Goal: Task Accomplishment & Management: Use online tool/utility

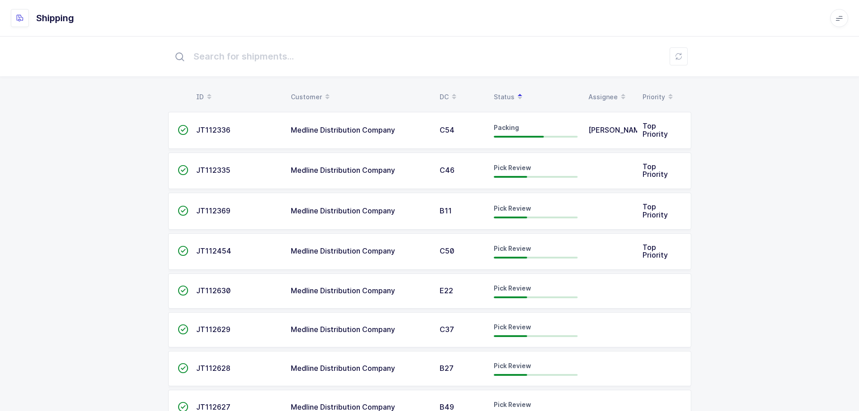
scroll to position [541, 0]
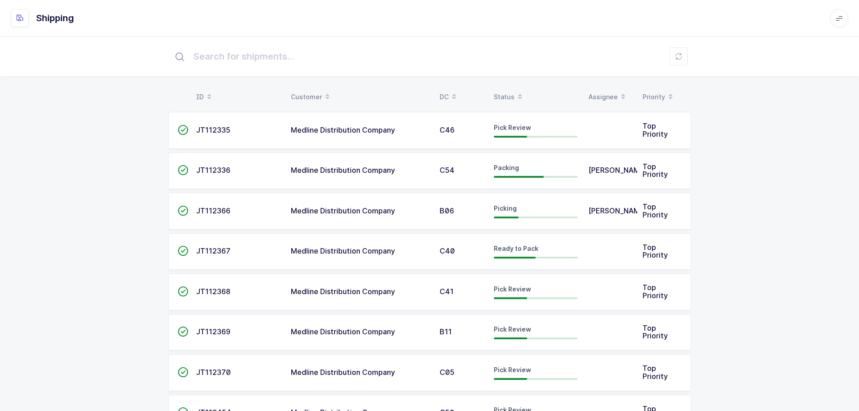
click at [509, 92] on div "Status" at bounding box center [536, 96] width 84 height 15
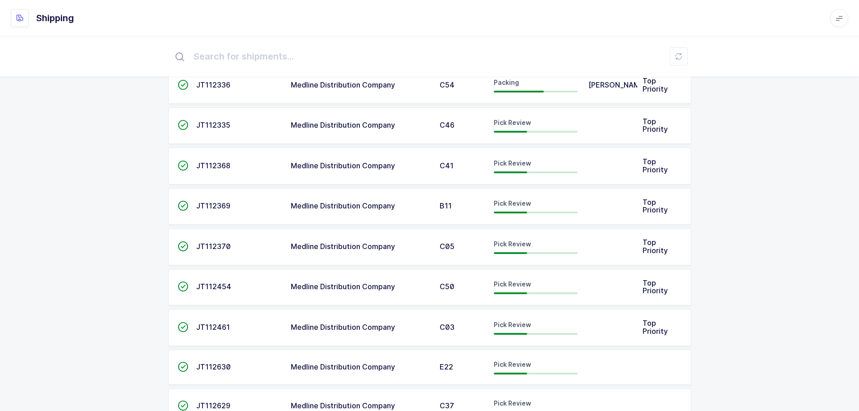
scroll to position [90, 0]
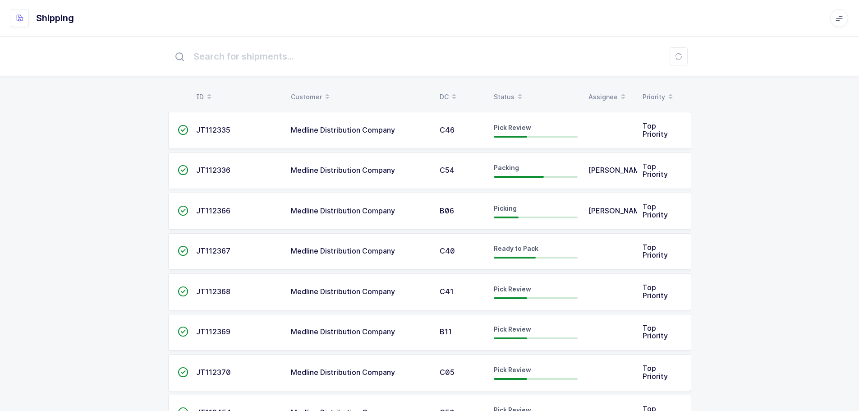
click at [503, 97] on div "Status" at bounding box center [536, 96] width 84 height 15
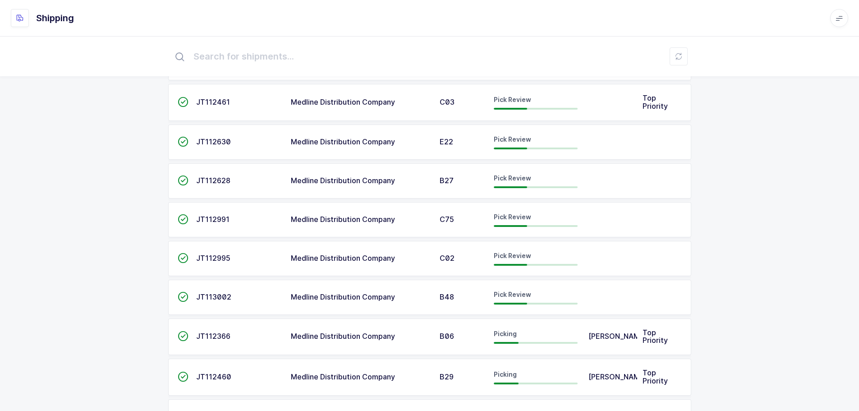
scroll to position [270, 0]
click at [214, 218] on span "JT112991" at bounding box center [212, 218] width 33 height 9
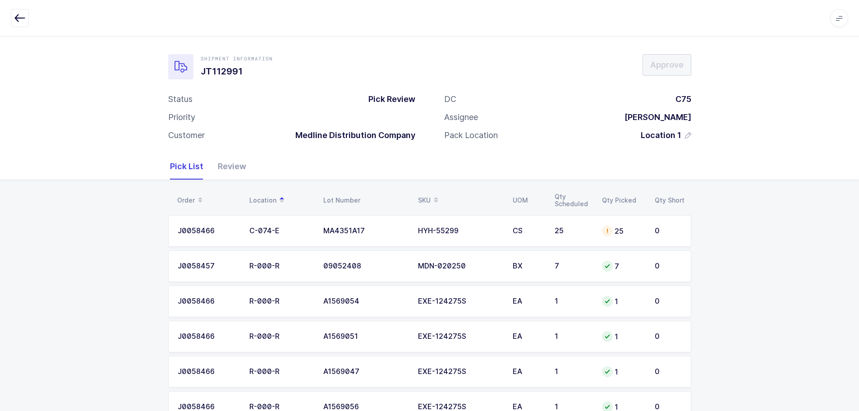
click at [492, 233] on div "HYH-55299" at bounding box center [460, 231] width 84 height 8
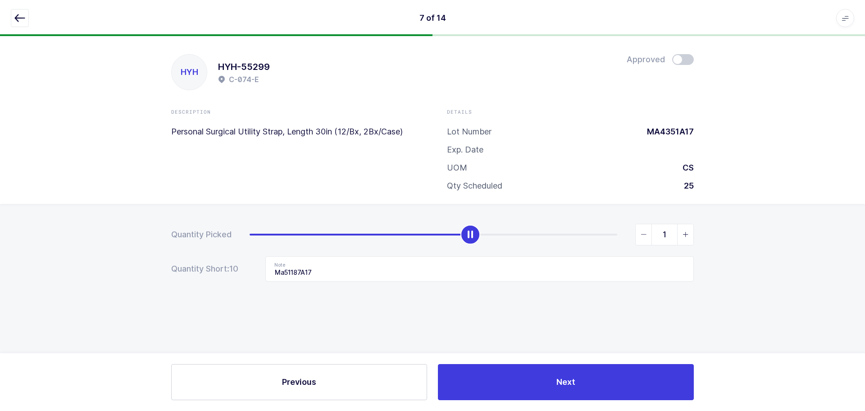
type input "0"
drag, startPoint x: 616, startPoint y: 233, endPoint x: 85, endPoint y: 240, distance: 530.6
click at [85, 240] on div "Quantity Picked 0 Quantity Short: 10 Note Ma51187A17" at bounding box center [432, 284] width 865 height 160
drag, startPoint x: 345, startPoint y: 275, endPoint x: 226, endPoint y: 267, distance: 119.2
click at [226, 267] on div "Quantity Short: 25 Note Ma51187A17" at bounding box center [432, 268] width 523 height 25
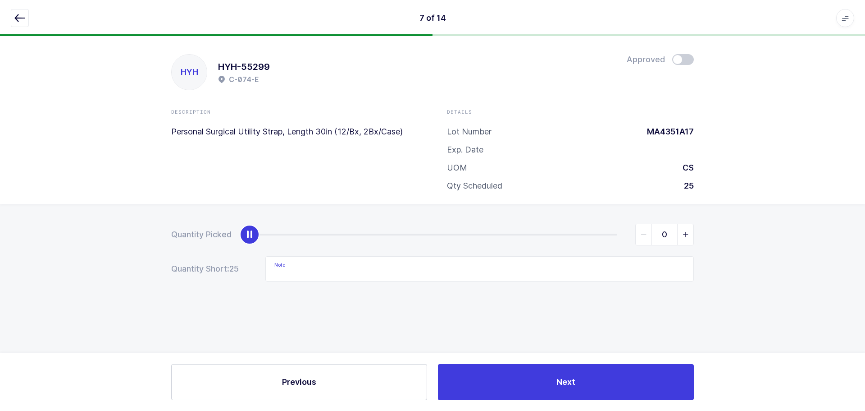
click at [21, 24] on button "button" at bounding box center [20, 18] width 18 height 18
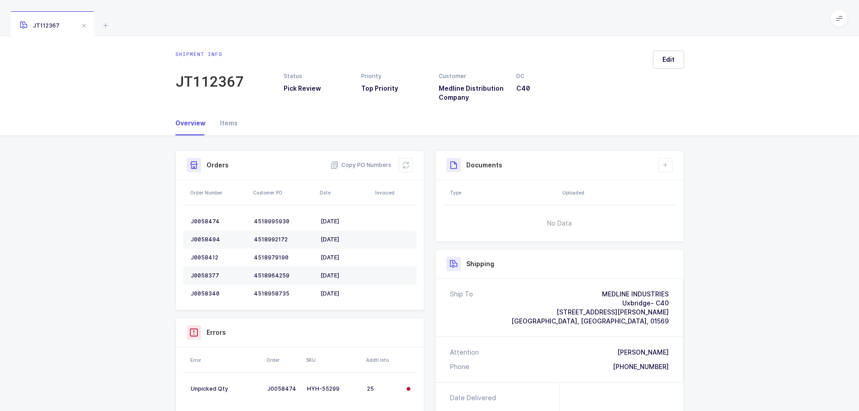
click at [103, 22] on icon at bounding box center [105, 25] width 11 height 11
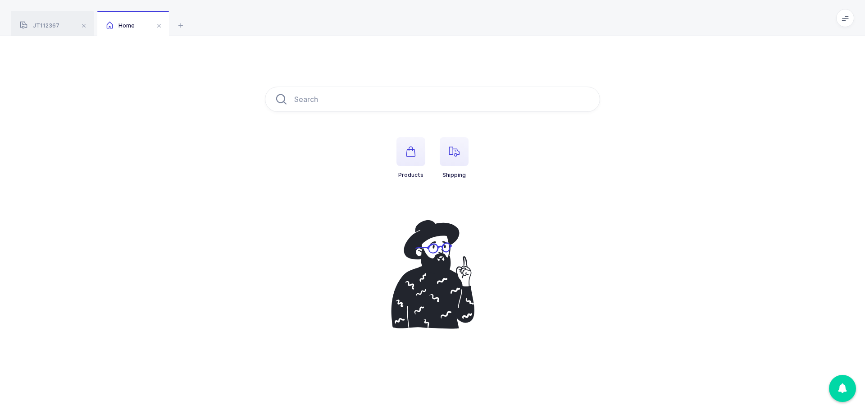
click at [174, 26] on div "JT112367 Home" at bounding box center [432, 18] width 865 height 36
click at [456, 146] on span "button" at bounding box center [454, 151] width 29 height 29
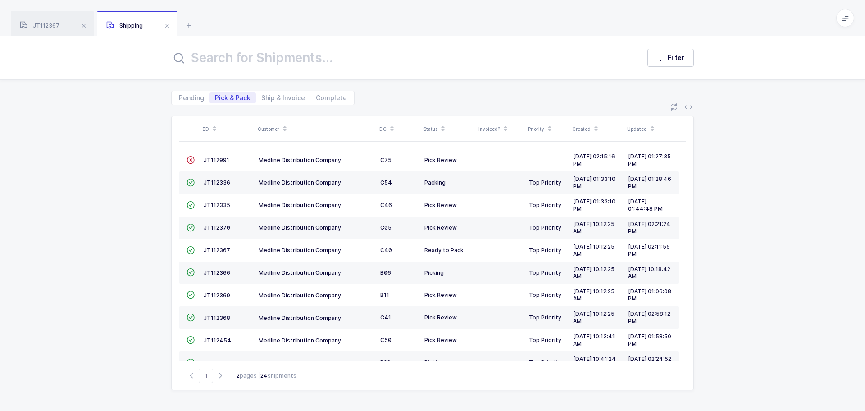
click at [228, 159] on span "JT112991" at bounding box center [217, 159] width 26 height 7
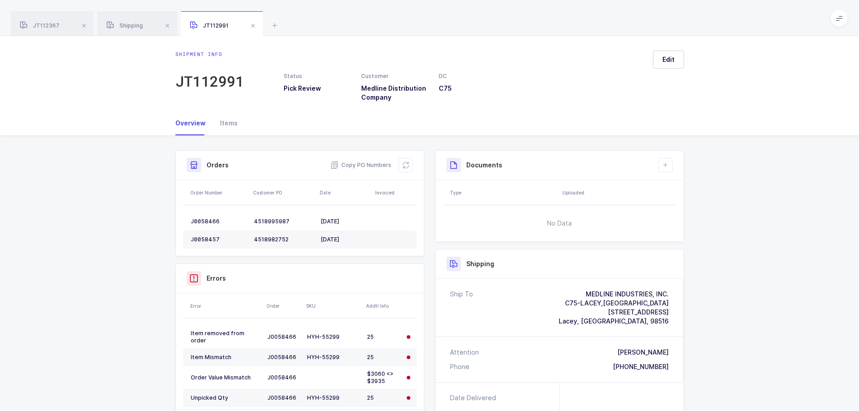
click at [402, 162] on icon at bounding box center [405, 164] width 7 height 7
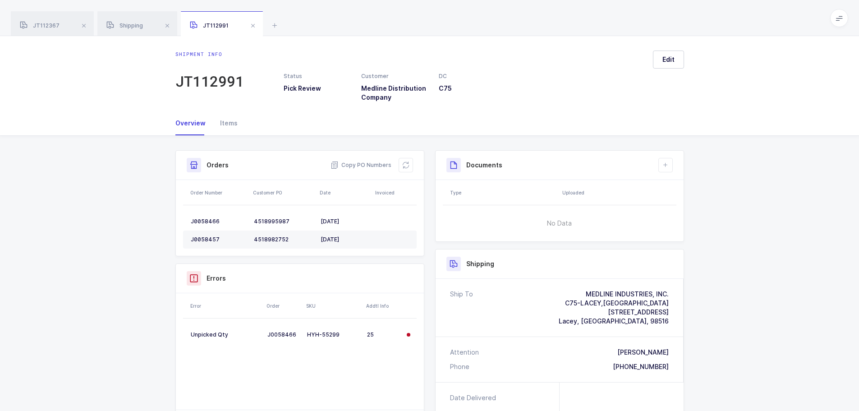
click at [169, 25] on span at bounding box center [167, 25] width 11 height 11
click at [170, 25] on span at bounding box center [169, 25] width 11 height 11
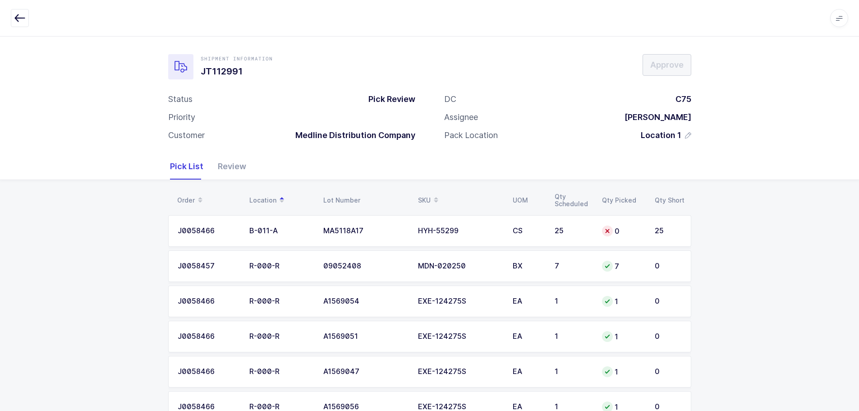
click at [543, 227] on div "CS" at bounding box center [528, 231] width 31 height 8
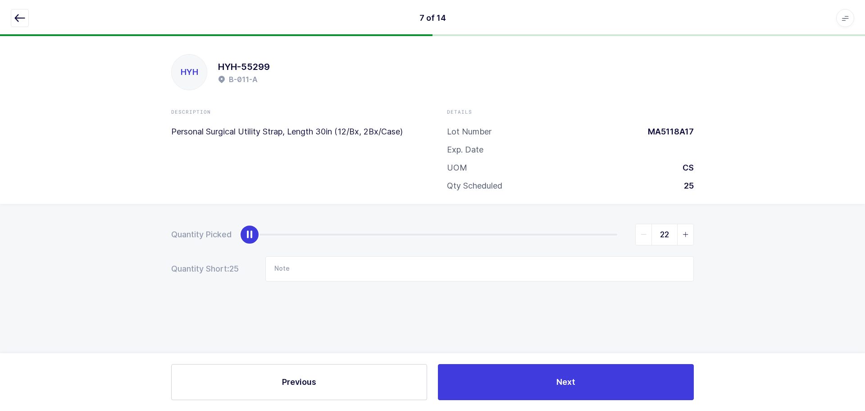
type input "25"
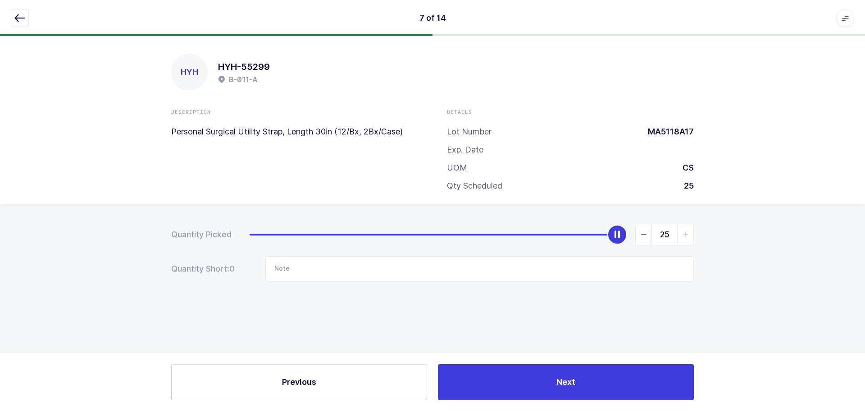
drag, startPoint x: 252, startPoint y: 237, endPoint x: 755, endPoint y: 237, distance: 503.1
click at [755, 237] on div "Quantity Picked 25 Quantity Short: 0 Note" at bounding box center [432, 284] width 865 height 160
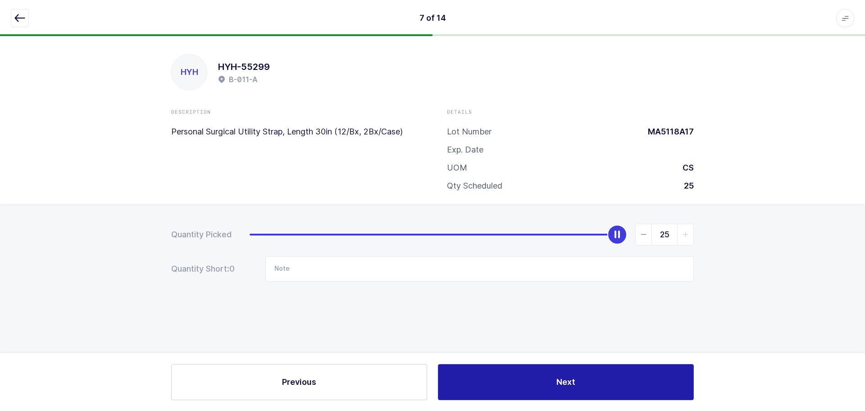
click at [613, 382] on button "Next" at bounding box center [566, 382] width 256 height 36
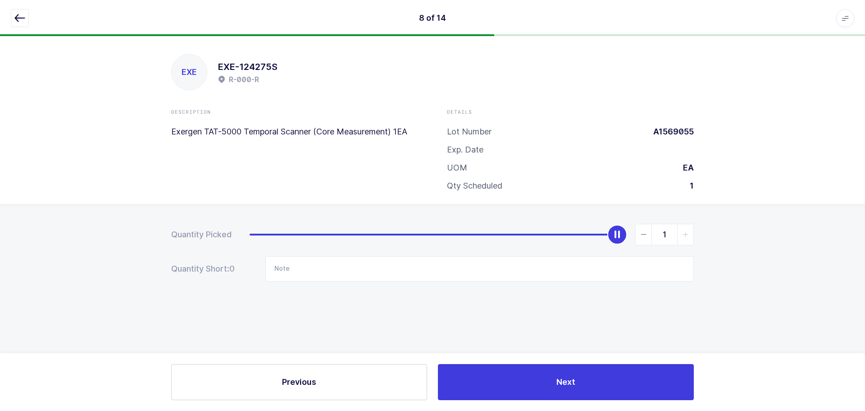
click at [18, 7] on div "8 of 14 Apps Core Warehouse Admin Mission Control Purchasing Baltazar N. Logout…" at bounding box center [432, 18] width 865 height 36
drag, startPoint x: 18, startPoint y: 13, endPoint x: 24, endPoint y: 13, distance: 6.3
click at [17, 14] on icon "button" at bounding box center [19, 18] width 11 height 11
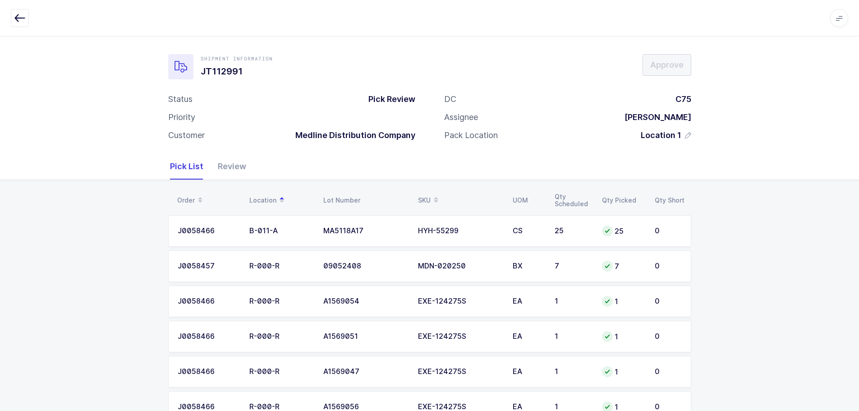
click at [231, 167] on div "Review" at bounding box center [229, 166] width 36 height 26
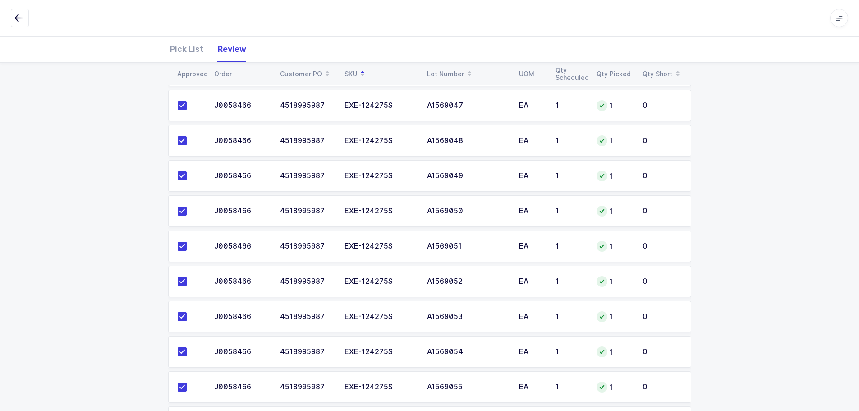
scroll to position [315, 0]
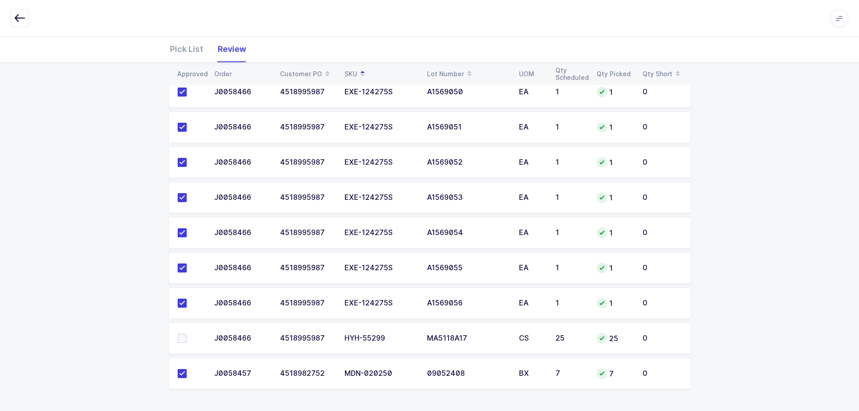
click at [183, 341] on span at bounding box center [182, 338] width 9 height 9
click at [187, 334] on input "checkbox" at bounding box center [187, 334] width 0 height 0
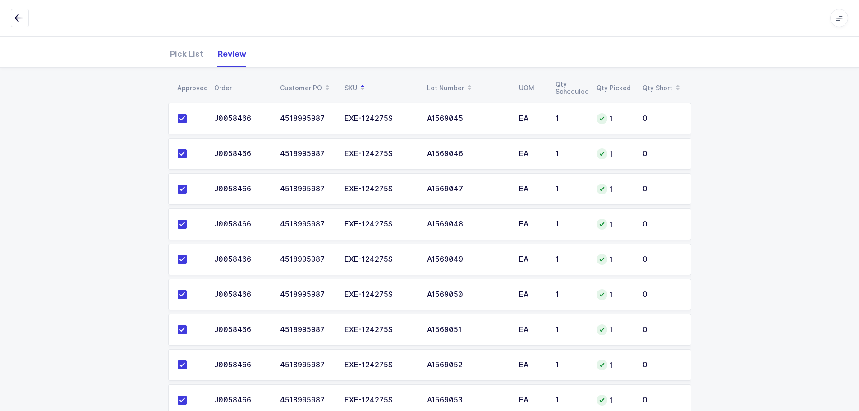
scroll to position [0, 0]
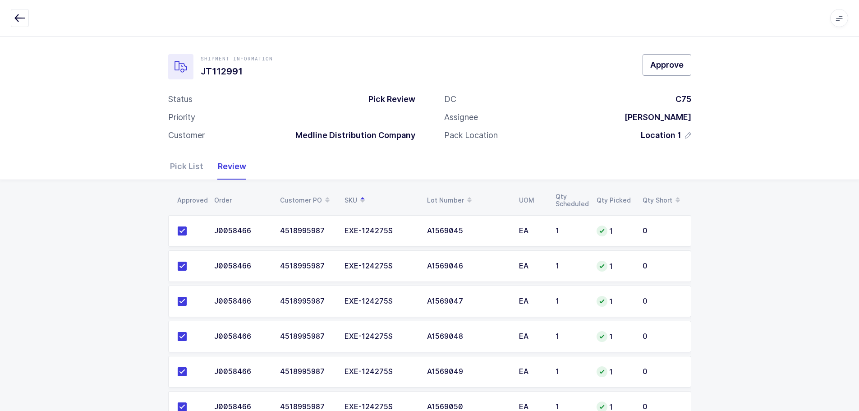
click at [671, 74] on button "Approve" at bounding box center [666, 65] width 49 height 22
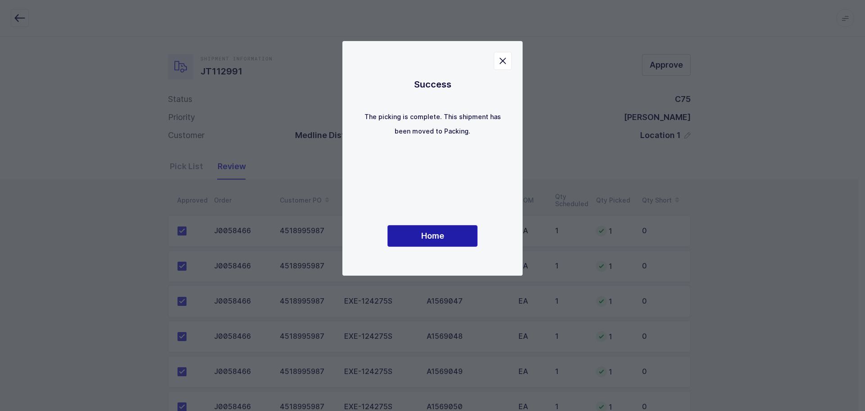
click at [470, 225] on button "Home" at bounding box center [433, 236] width 90 height 22
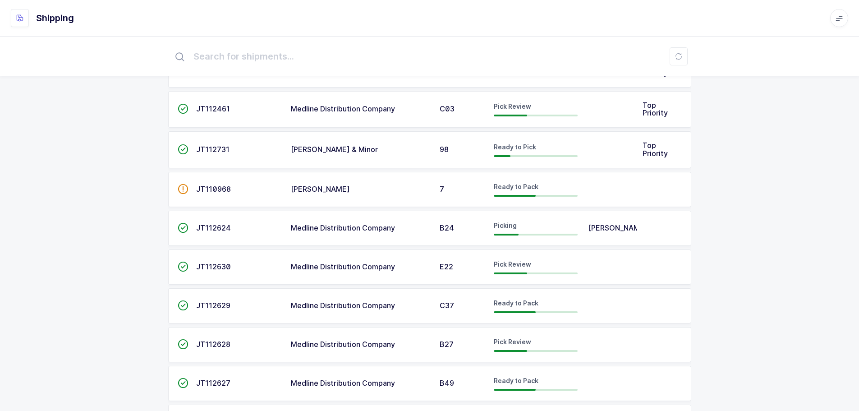
scroll to position [400, 0]
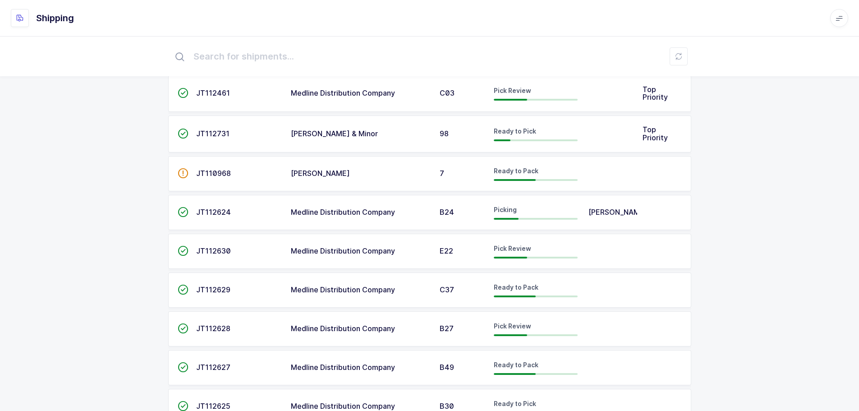
click at [199, 330] on span "JT112628" at bounding box center [213, 328] width 34 height 9
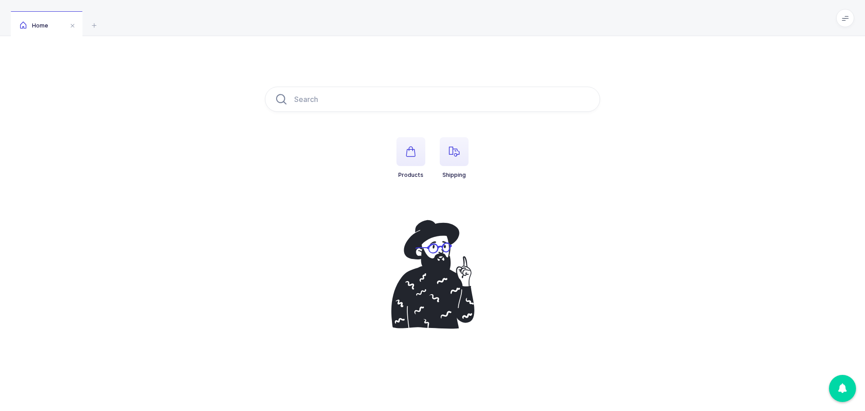
click at [472, 160] on li "Shipping" at bounding box center [454, 157] width 43 height 41
click at [453, 150] on icon "button" at bounding box center [454, 151] width 11 height 11
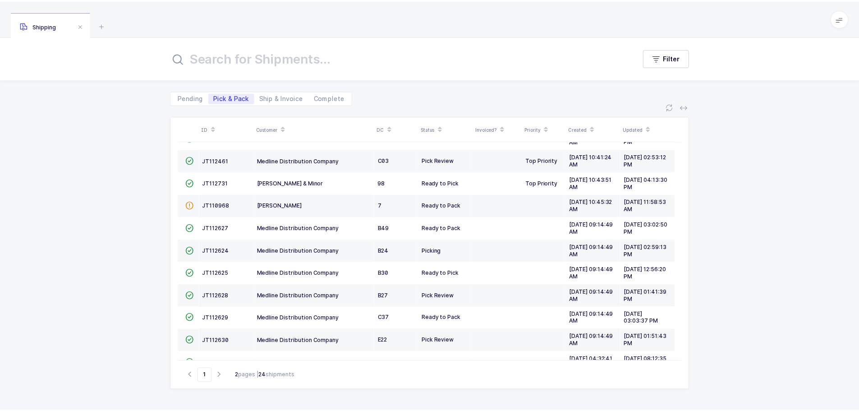
scroll to position [225, 0]
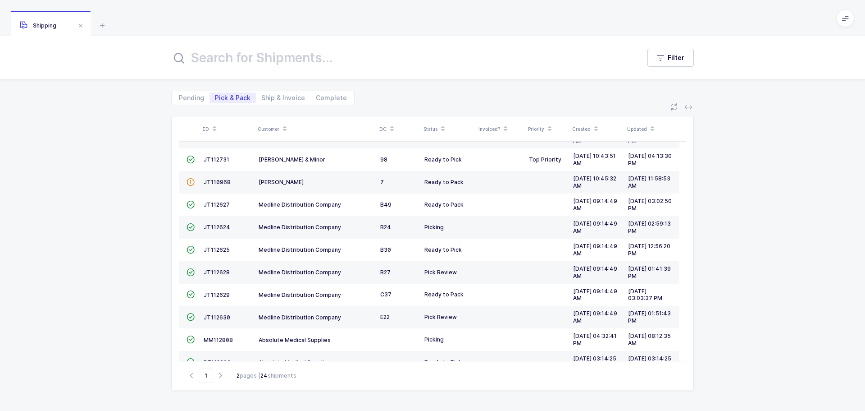
click at [214, 270] on span "JT112628" at bounding box center [217, 272] width 26 height 7
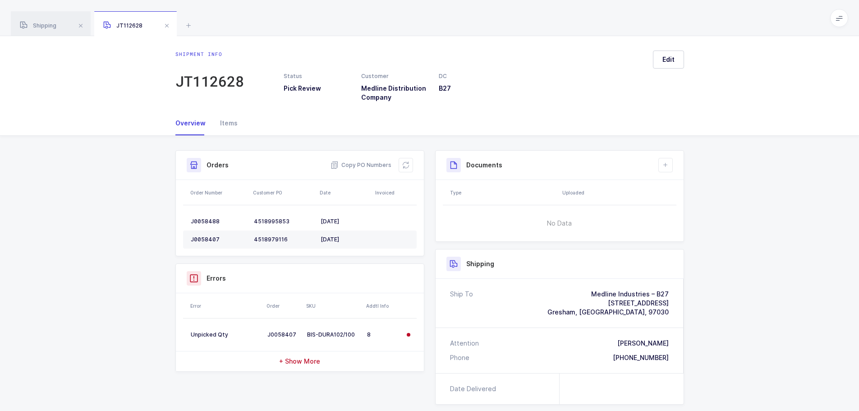
click at [411, 158] on button at bounding box center [405, 165] width 14 height 14
click at [185, 22] on icon at bounding box center [188, 25] width 11 height 11
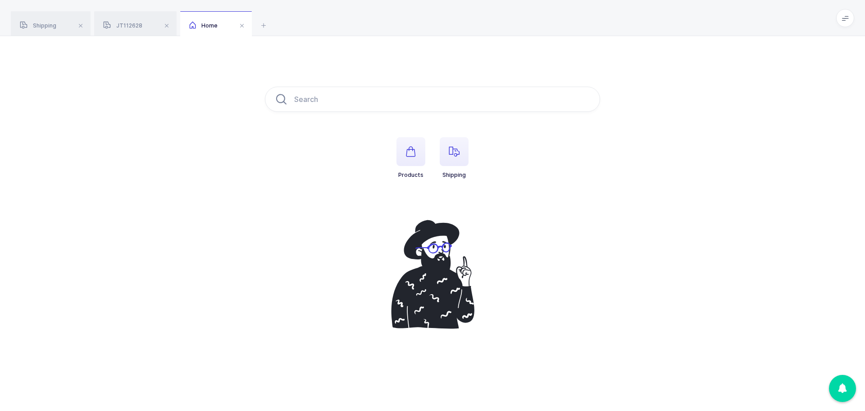
click at [446, 148] on span "button" at bounding box center [454, 151] width 29 height 29
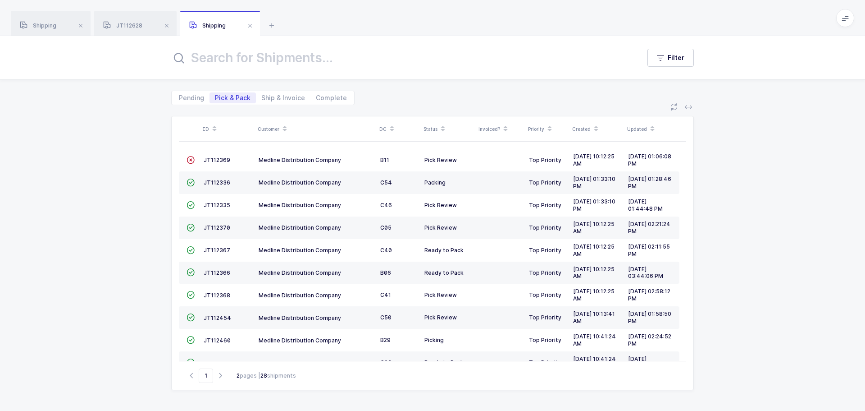
click at [218, 157] on span "JT112369" at bounding box center [217, 159] width 27 height 7
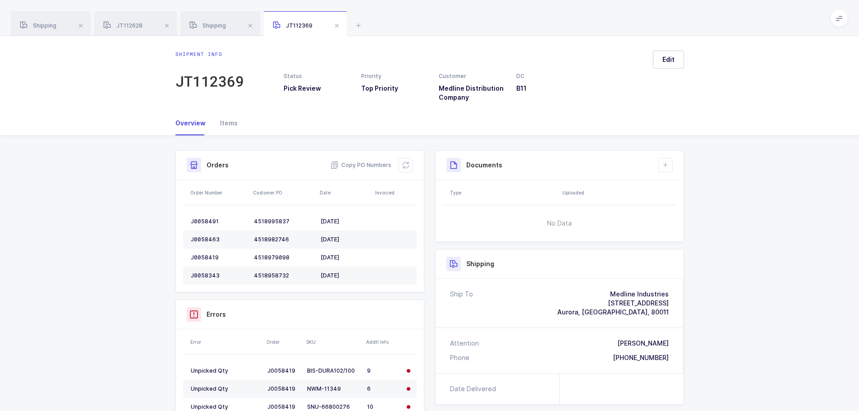
click at [402, 166] on icon at bounding box center [405, 164] width 7 height 7
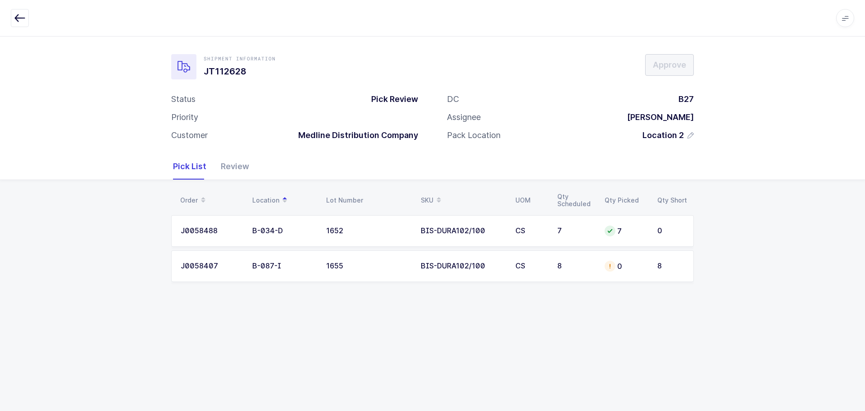
click at [572, 269] on div "8" at bounding box center [576, 266] width 37 height 8
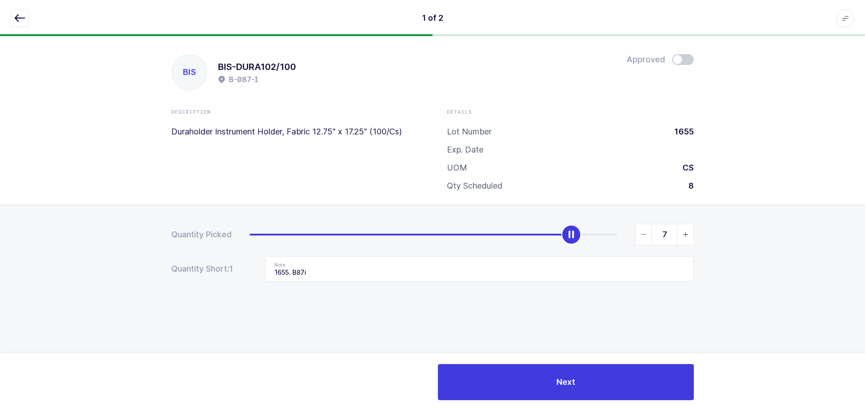
type input "8"
drag, startPoint x: 252, startPoint y: 233, endPoint x: 679, endPoint y: 209, distance: 428.0
click at [679, 209] on div "Quantity Picked 8 Quantity Short: 1 Note 1655. B87i" at bounding box center [432, 284] width 865 height 160
click at [681, 58] on span at bounding box center [684, 59] width 22 height 11
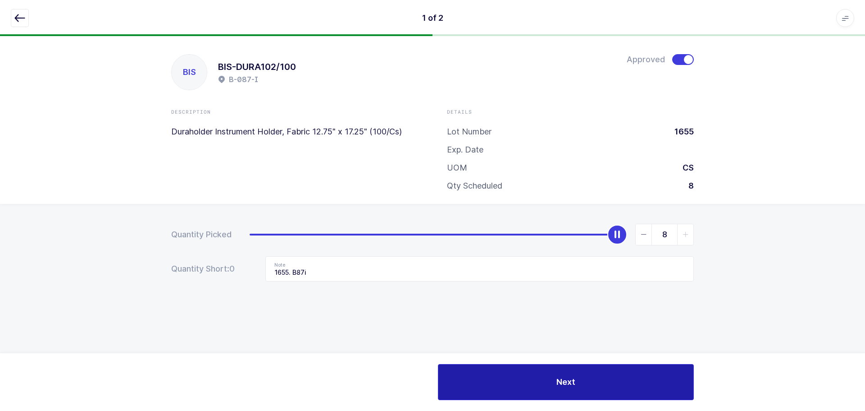
click at [582, 375] on button "Next" at bounding box center [566, 382] width 256 height 36
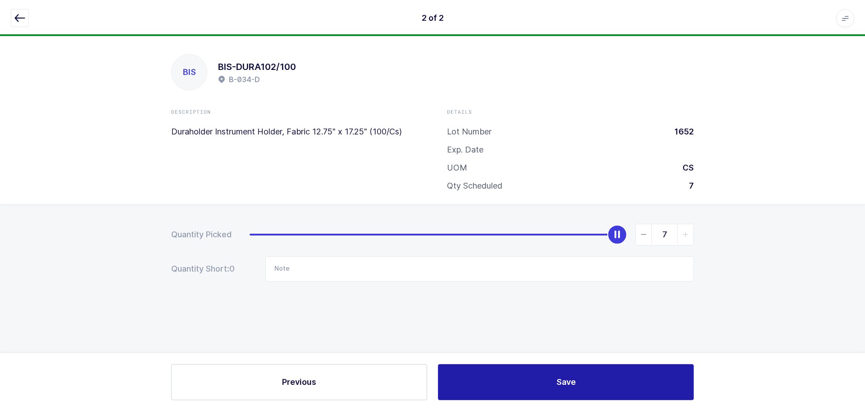
click at [582, 375] on button "Save" at bounding box center [566, 382] width 256 height 36
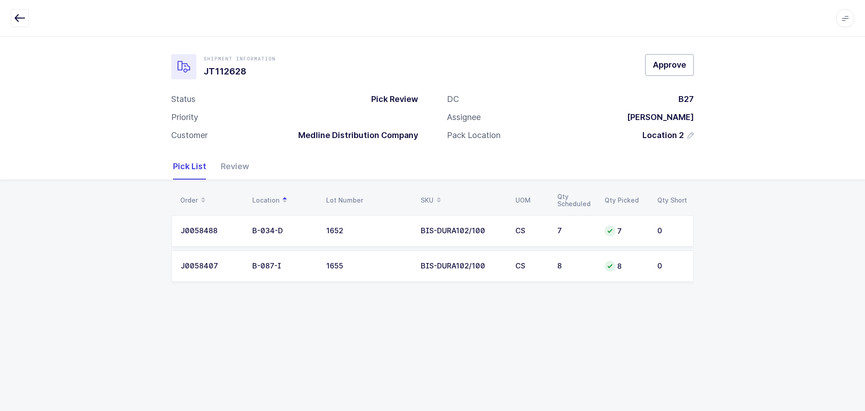
click at [655, 67] on span "Approve" at bounding box center [669, 64] width 33 height 11
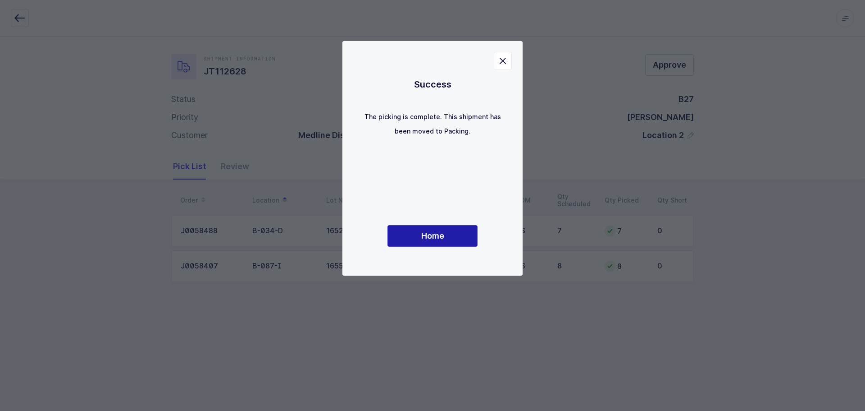
click at [458, 232] on button "Home" at bounding box center [433, 236] width 90 height 22
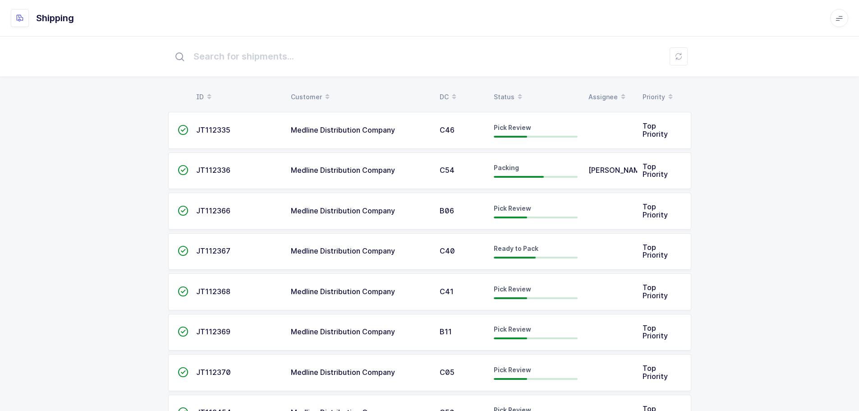
click at [450, 334] on span "B11" at bounding box center [445, 331] width 12 height 9
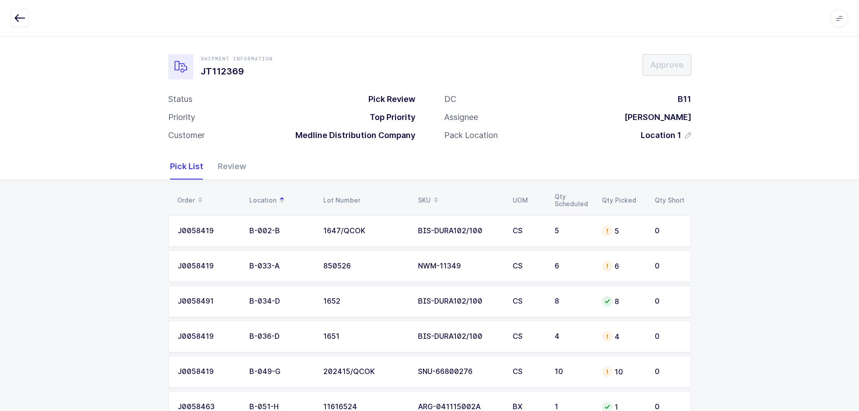
click at [419, 197] on div "SKU" at bounding box center [460, 199] width 84 height 15
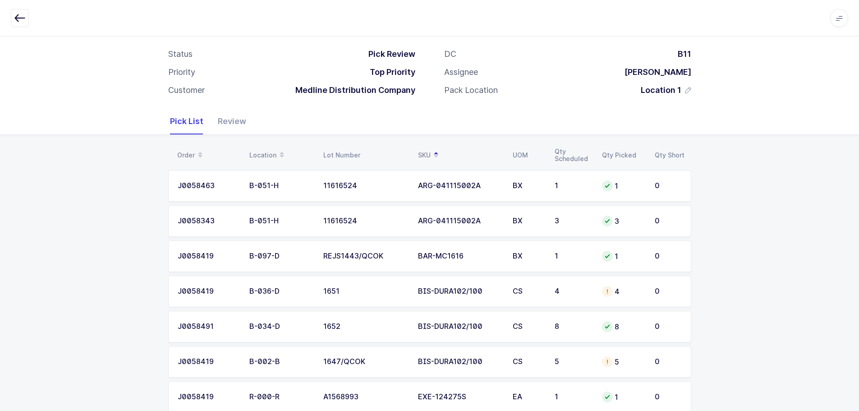
click at [566, 300] on td "4" at bounding box center [572, 291] width 47 height 32
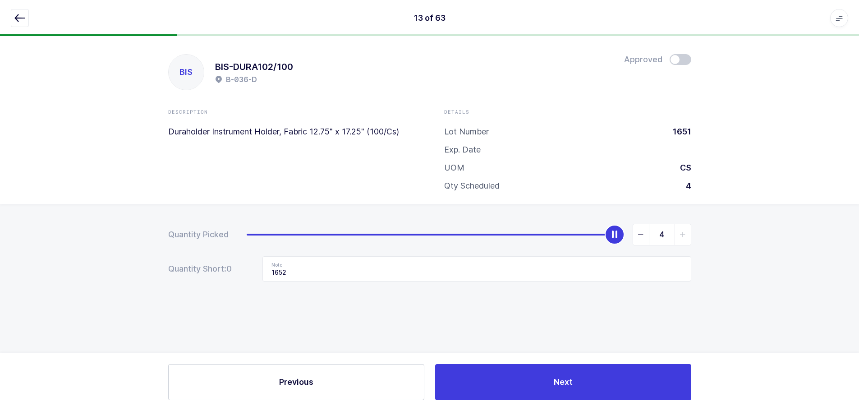
scroll to position [0, 0]
type input "0"
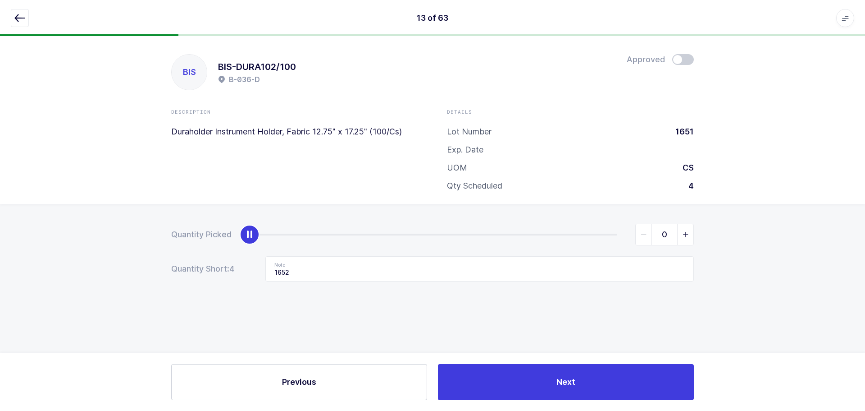
drag, startPoint x: 613, startPoint y: 242, endPoint x: 156, endPoint y: 210, distance: 458.6
click at [156, 211] on div "Quantity Picked 0 Quantity Short: 4 Note 1652" at bounding box center [432, 284] width 865 height 160
drag, startPoint x: 306, startPoint y: 269, endPoint x: 180, endPoint y: 261, distance: 126.4
click at [179, 261] on div "Quantity Short: 4 Note 1652" at bounding box center [432, 268] width 523 height 25
drag, startPoint x: 13, startPoint y: 18, endPoint x: 28, endPoint y: 51, distance: 36.1
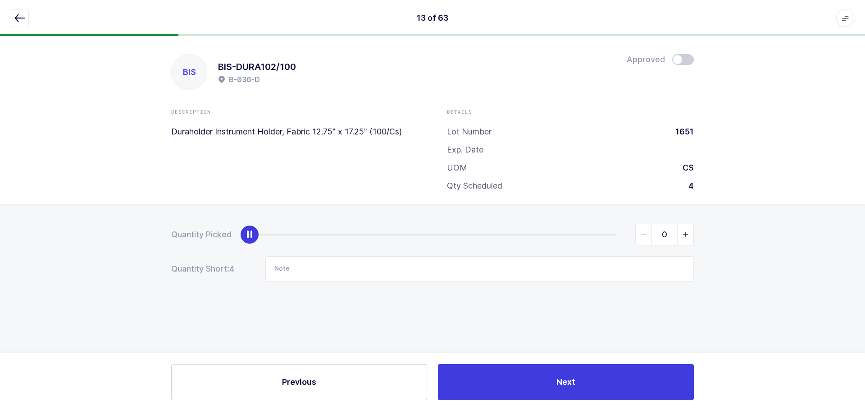
click at [14, 18] on button "button" at bounding box center [20, 18] width 18 height 18
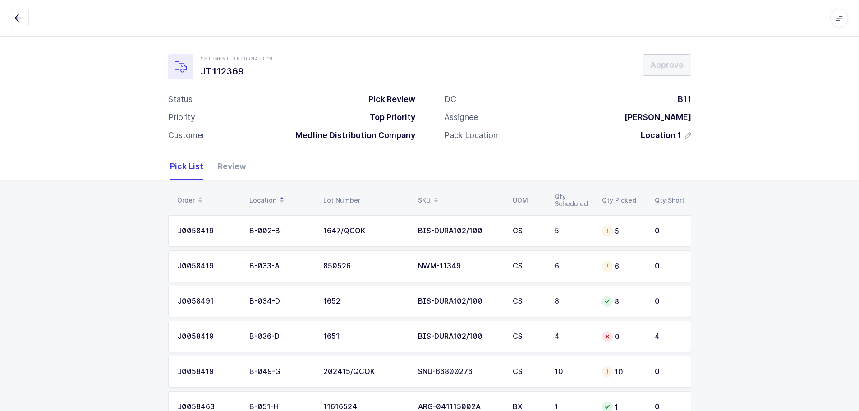
click at [425, 193] on div "SKU" at bounding box center [460, 199] width 84 height 15
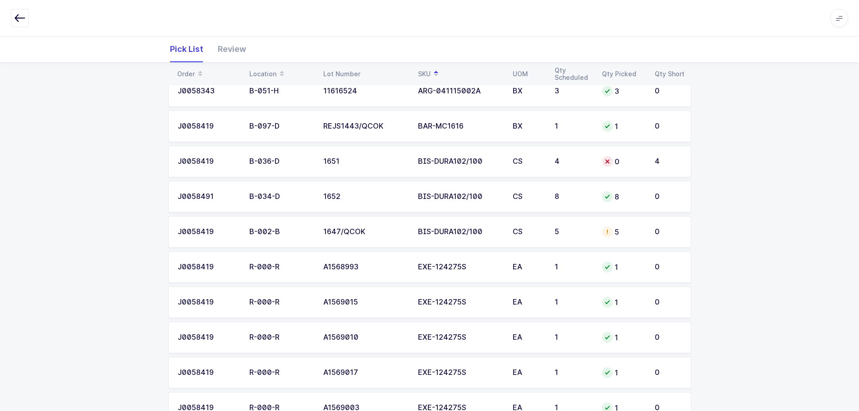
scroll to position [180, 0]
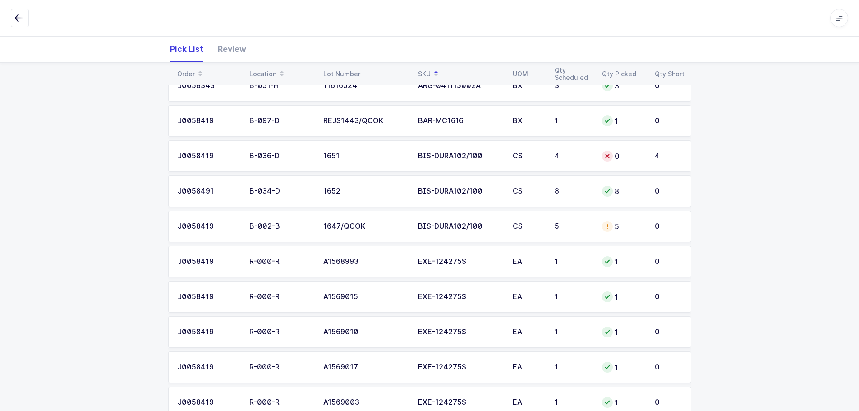
click at [620, 233] on td "5" at bounding box center [622, 227] width 53 height 32
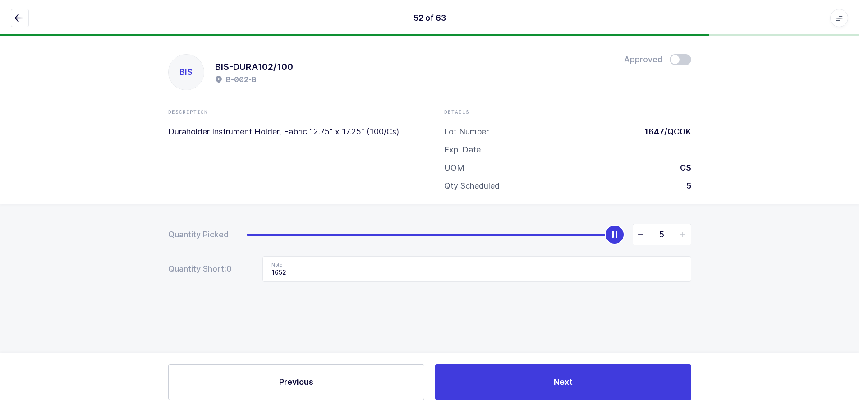
scroll to position [0, 0]
type input "0"
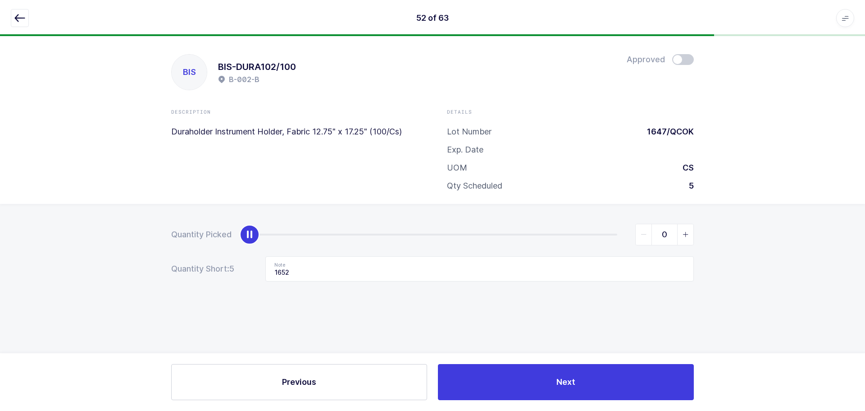
drag, startPoint x: 618, startPoint y: 240, endPoint x: 6, endPoint y: 216, distance: 613.0
click at [7, 217] on div "Quantity Picked 0 Quantity Short: 5 Note 1652" at bounding box center [432, 284] width 865 height 160
drag, startPoint x: 353, startPoint y: 277, endPoint x: 189, endPoint y: 269, distance: 164.3
click at [189, 269] on div "Quantity Short: 5 Note 1652" at bounding box center [432, 268] width 523 height 25
click at [21, 15] on icon "button" at bounding box center [19, 18] width 11 height 11
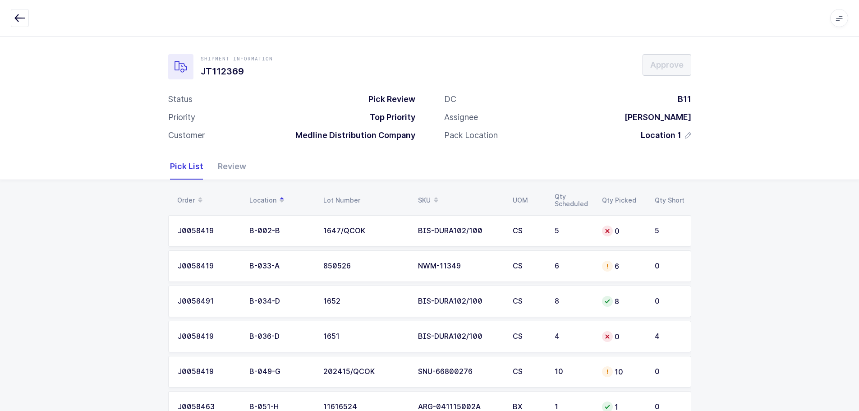
click at [425, 193] on div "SKU" at bounding box center [460, 199] width 84 height 15
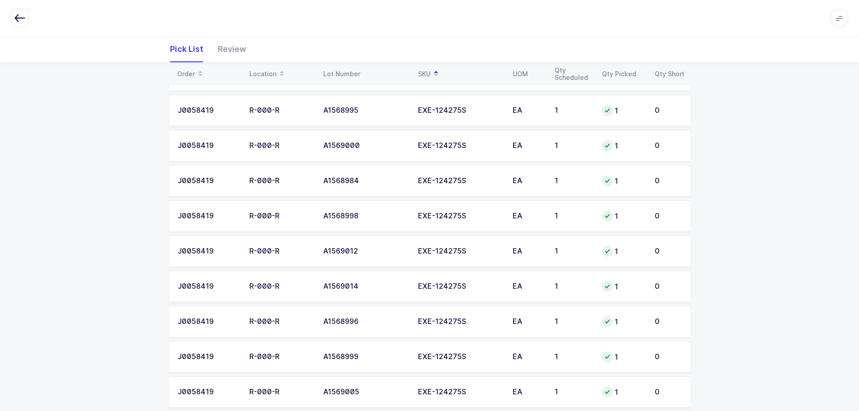
scroll to position [2037, 0]
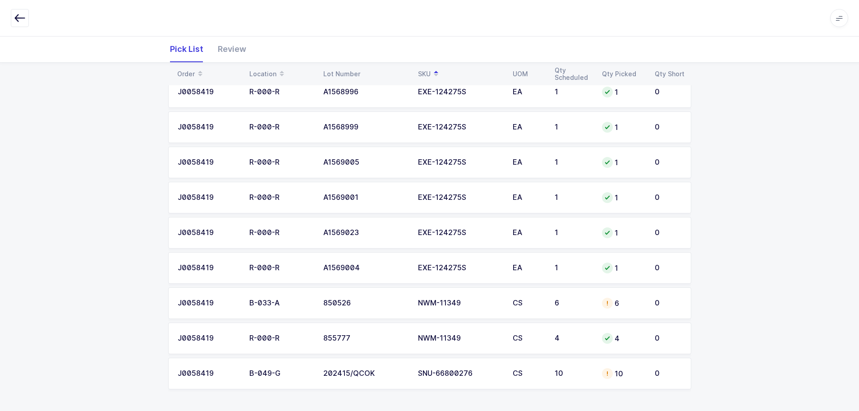
click at [630, 302] on div "6" at bounding box center [623, 303] width 42 height 11
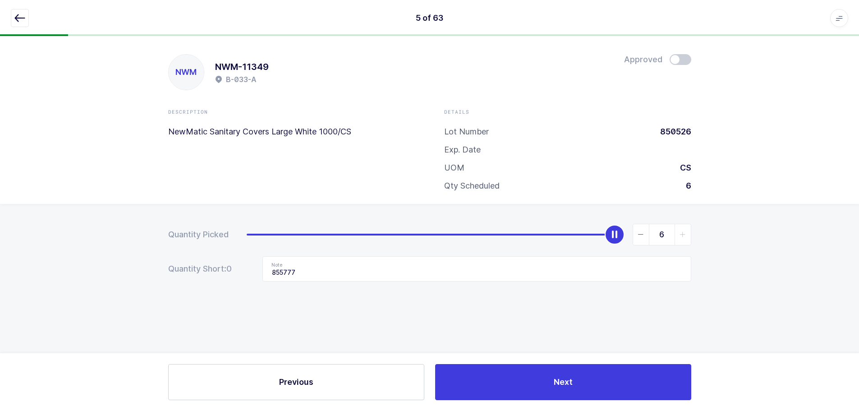
scroll to position [0, 0]
type input "0"
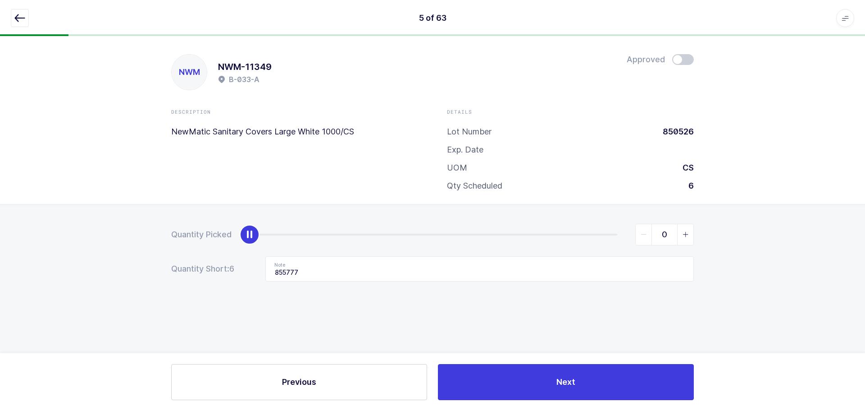
drag, startPoint x: 618, startPoint y: 231, endPoint x: 135, endPoint y: 247, distance: 483.5
click at [146, 247] on div "Quantity Picked 0 Quantity Short: 6 Note 855777" at bounding box center [432, 284] width 865 height 160
drag, startPoint x: 321, startPoint y: 269, endPoint x: 90, endPoint y: 270, distance: 231.7
click at [89, 270] on div "Quantity Picked 0 Quantity Short: 6 Note 855777" at bounding box center [432, 284] width 865 height 160
click at [20, 14] on icon "button" at bounding box center [19, 18] width 11 height 11
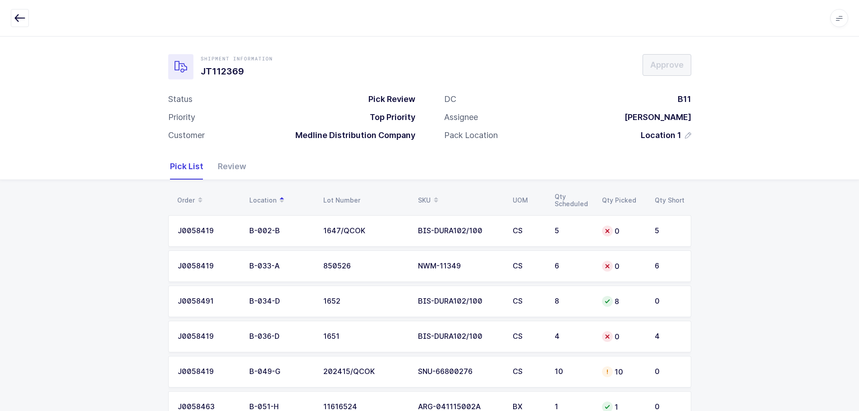
click at [423, 193] on div "SKU" at bounding box center [460, 199] width 84 height 15
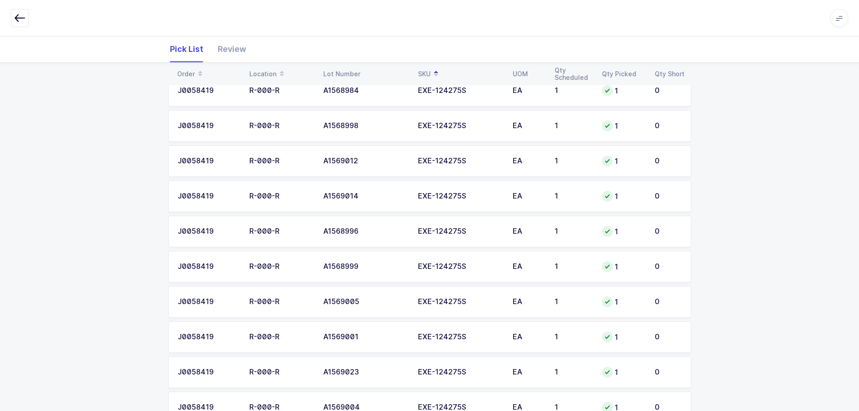
scroll to position [2037, 0]
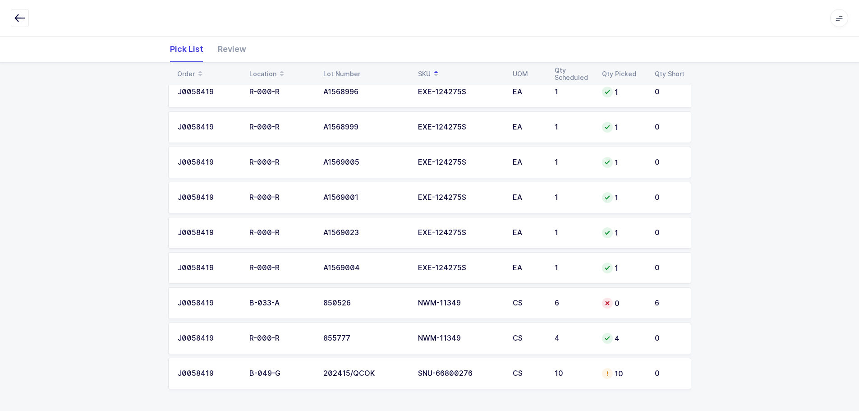
click at [429, 377] on td "SNU-66800276" at bounding box center [459, 373] width 95 height 32
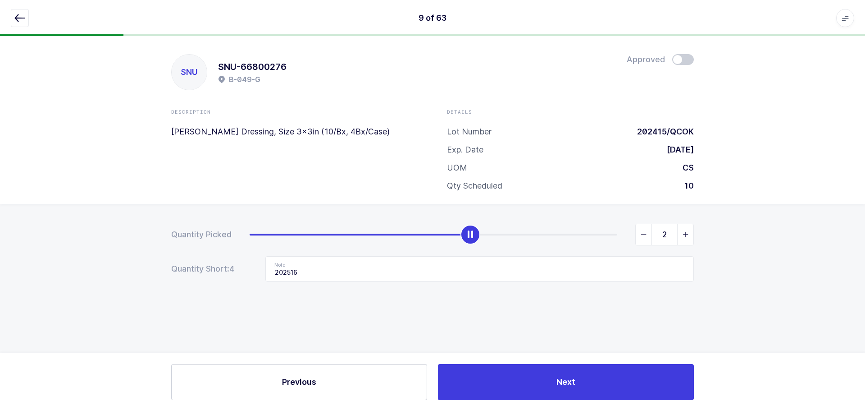
type input "0"
drag, startPoint x: 585, startPoint y: 232, endPoint x: -11, endPoint y: 247, distance: 596.5
click at [0, 247] on html "9 of 63 Apps Core Warehouse Admin Mission Control Purchasing Baltazar N. Logout…" at bounding box center [432, 205] width 865 height 411
drag, startPoint x: 315, startPoint y: 270, endPoint x: 233, endPoint y: 274, distance: 82.1
click at [233, 274] on div "Quantity Short: 10 Note 202516" at bounding box center [432, 268] width 523 height 25
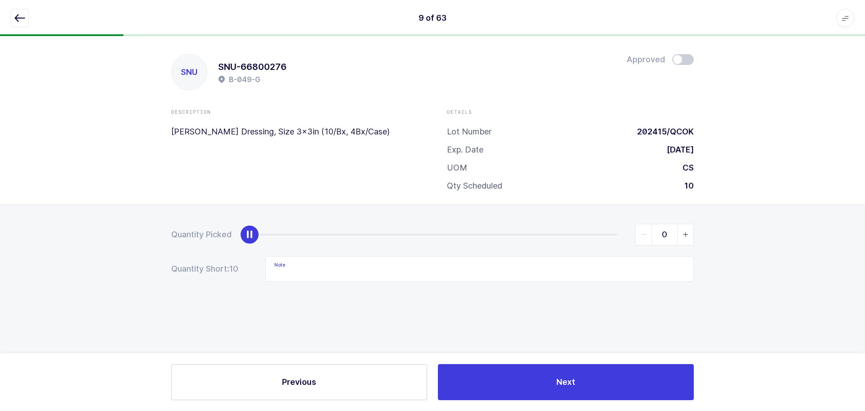
click at [24, 17] on icon "button" at bounding box center [19, 18] width 11 height 11
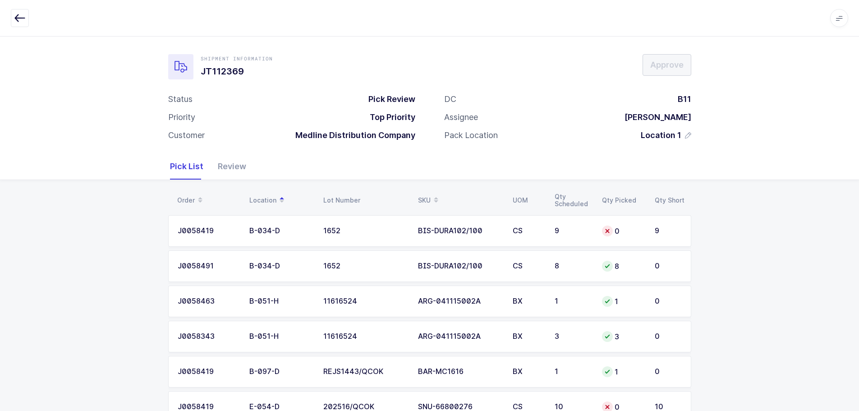
click at [525, 220] on td "CS" at bounding box center [528, 231] width 42 height 32
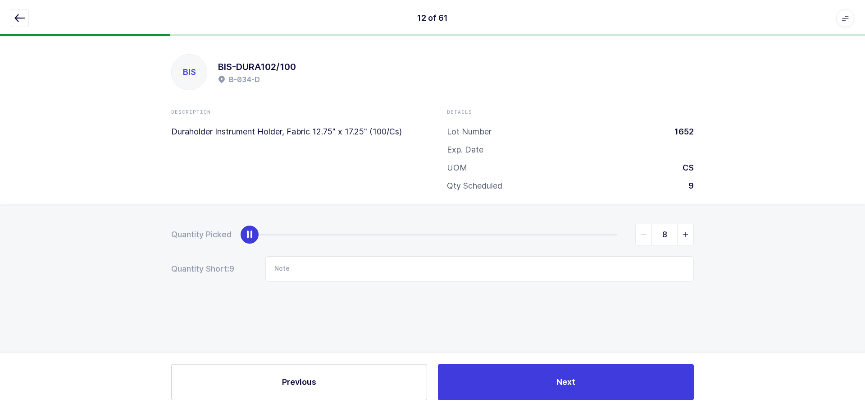
type input "9"
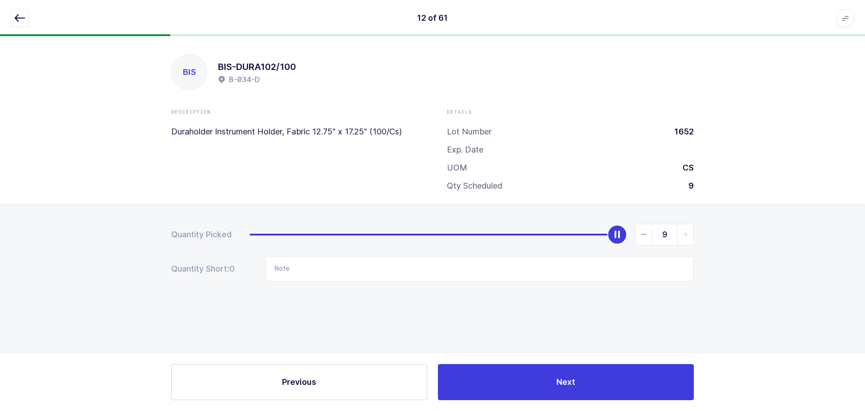
drag, startPoint x: 246, startPoint y: 231, endPoint x: 853, endPoint y: 303, distance: 611.4
click at [865, 323] on html "12 of 61 Apps Core [GEOGRAPHIC_DATA] Admin Mission Control Purchasing [PERSON_N…" at bounding box center [432, 205] width 865 height 411
click at [14, 17] on icon "button" at bounding box center [19, 18] width 11 height 11
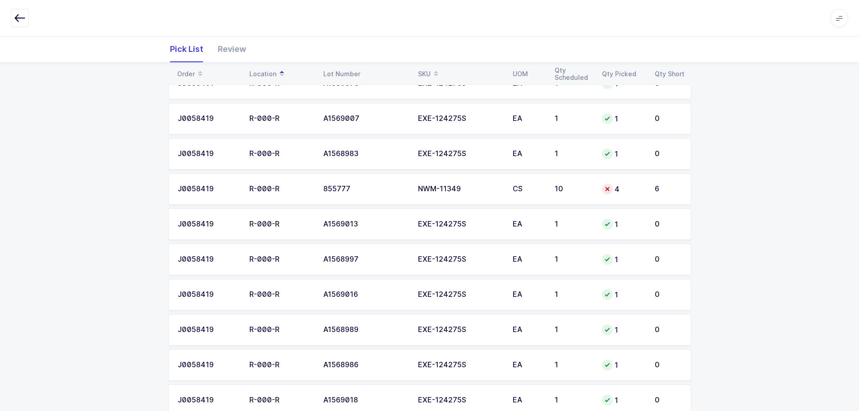
scroll to position [1217, 0]
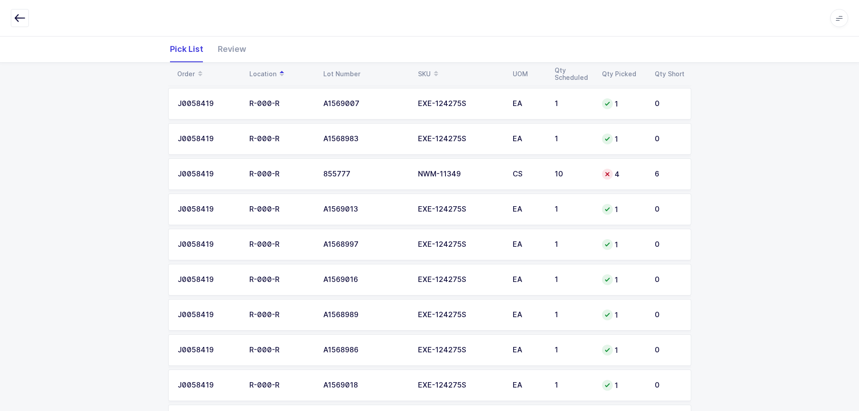
click at [614, 190] on table "J0058419 B-034-D 1652 BIS-DURA102/100 CS 9 9 0 J0058491 B-034-D 1652 BIS-DURA10…" at bounding box center [429, 68] width 523 height 2148
click at [614, 179] on div "4" at bounding box center [623, 174] width 42 height 11
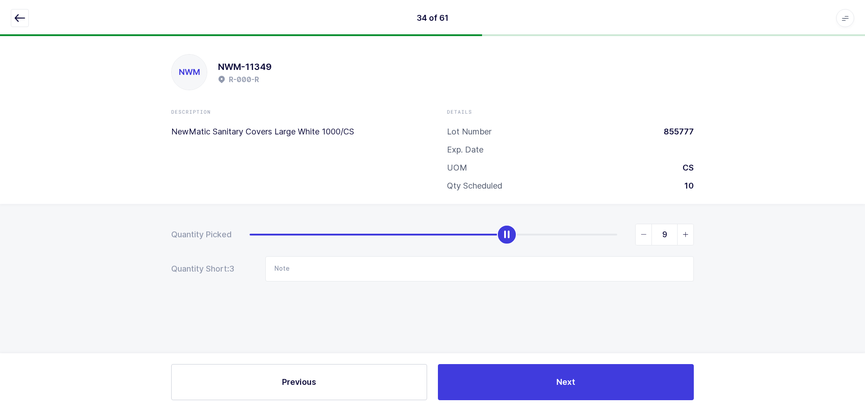
type input "10"
drag, startPoint x: 401, startPoint y: 234, endPoint x: 868, endPoint y: 255, distance: 467.9
click at [865, 255] on html "34 of 61 Apps Core [GEOGRAPHIC_DATA] Admin Mission Control Purchasing [PERSON_N…" at bounding box center [432, 205] width 865 height 411
click at [20, 18] on icon "button" at bounding box center [19, 18] width 11 height 11
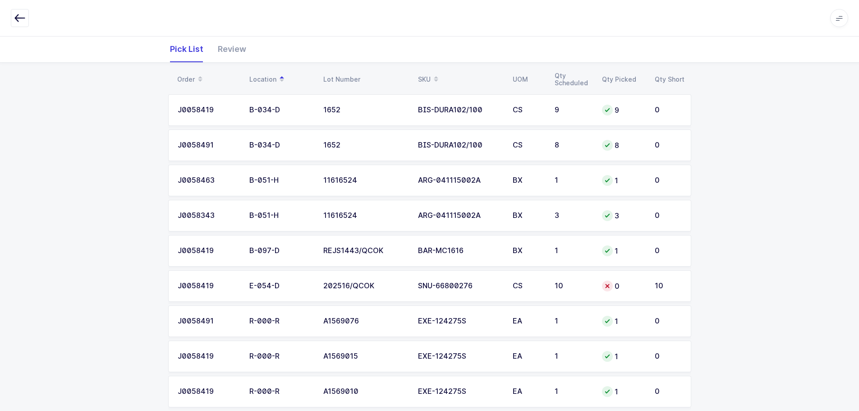
scroll to position [135, 0]
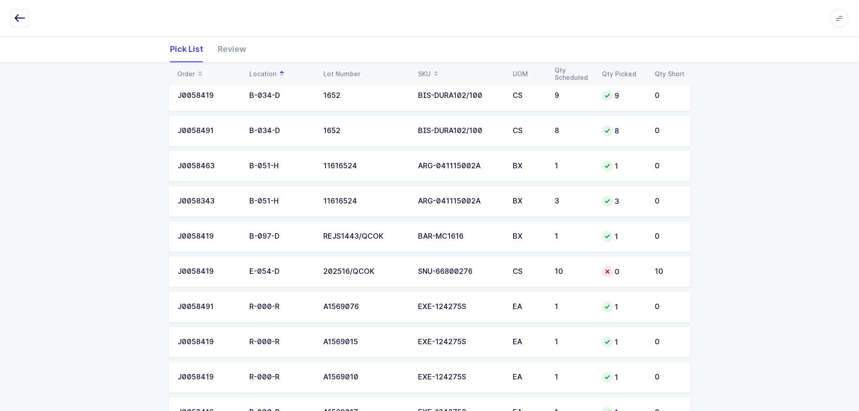
click at [567, 275] on td "10" at bounding box center [572, 272] width 47 height 32
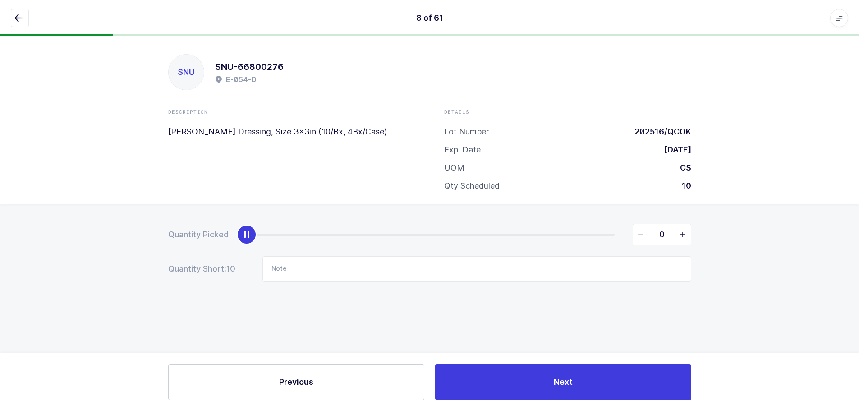
scroll to position [0, 0]
type input "10"
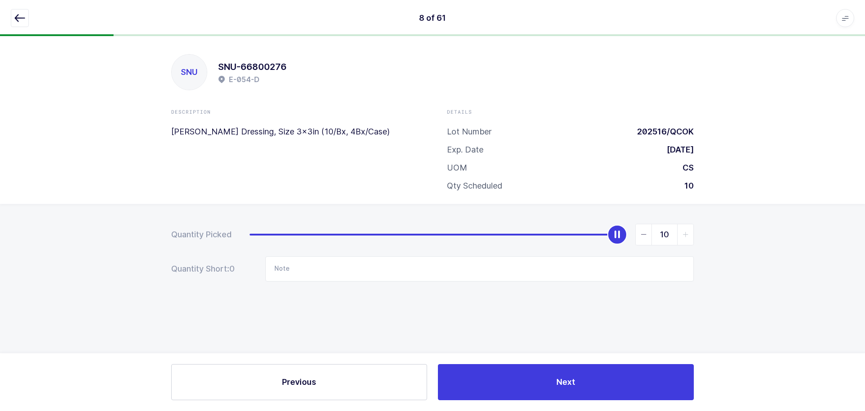
drag, startPoint x: 253, startPoint y: 233, endPoint x: 591, endPoint y: 167, distance: 344.5
click at [865, 250] on html "8 of 61 Apps Core [GEOGRAPHIC_DATA] Admin Mission Control Purchasing [PERSON_NA…" at bounding box center [432, 205] width 865 height 411
click at [20, 15] on icon "button" at bounding box center [19, 18] width 11 height 11
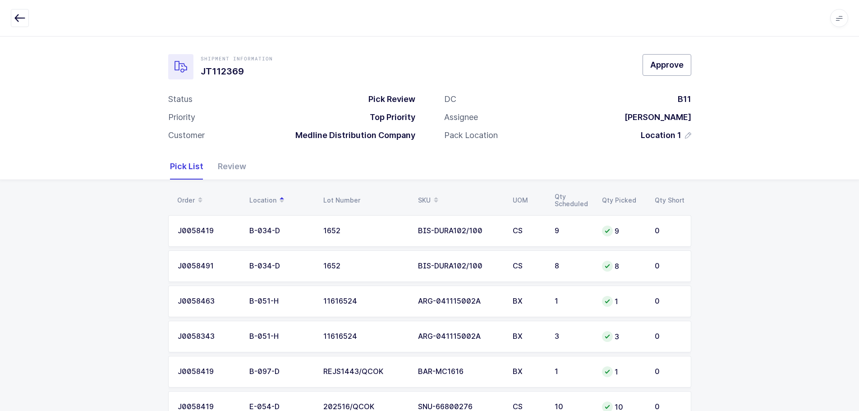
click at [682, 68] on span "Approve" at bounding box center [666, 64] width 33 height 11
